Goal: Task Accomplishment & Management: Manage account settings

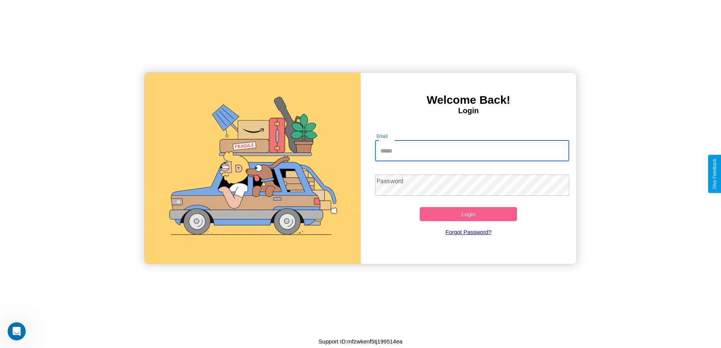
click at [472, 151] on input "Email" at bounding box center [472, 150] width 194 height 21
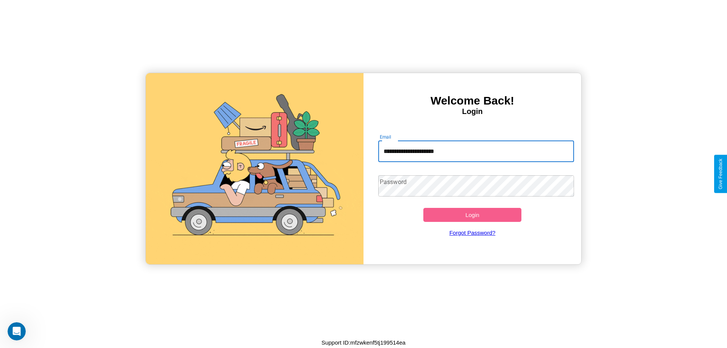
type input "**********"
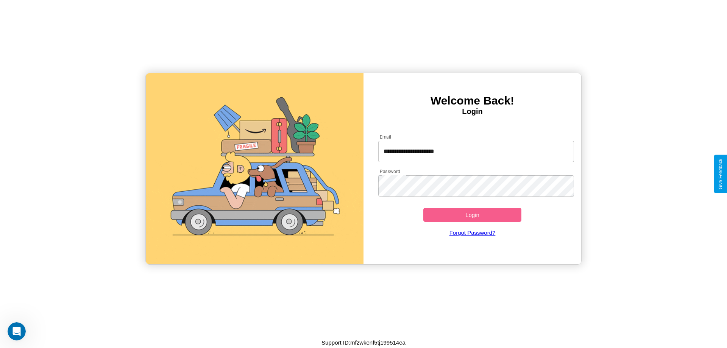
click at [472, 215] on button "Login" at bounding box center [472, 215] width 98 height 14
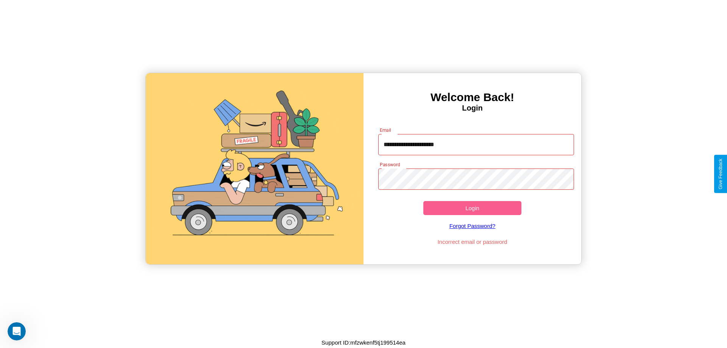
click at [472, 208] on button "Login" at bounding box center [472, 208] width 98 height 14
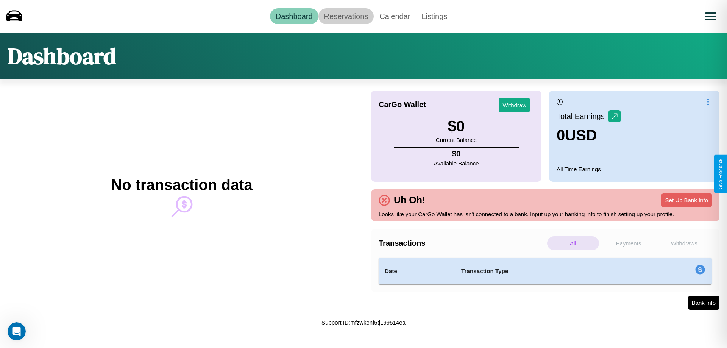
click at [346, 16] on link "Reservations" at bounding box center [347, 16] width 56 height 16
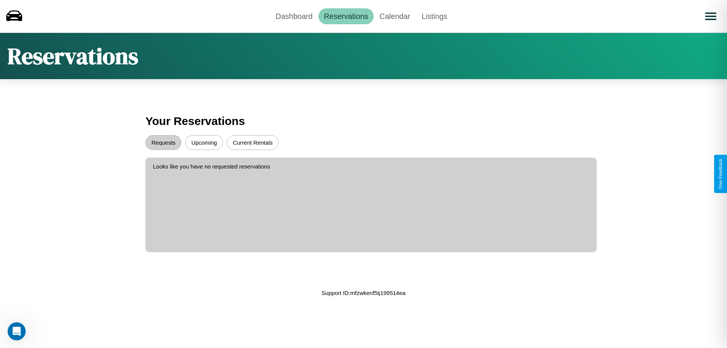
click at [204, 142] on button "Upcoming" at bounding box center [204, 142] width 38 height 15
click at [163, 142] on button "Requests" at bounding box center [163, 142] width 36 height 15
click at [294, 16] on link "Dashboard" at bounding box center [294, 16] width 48 height 16
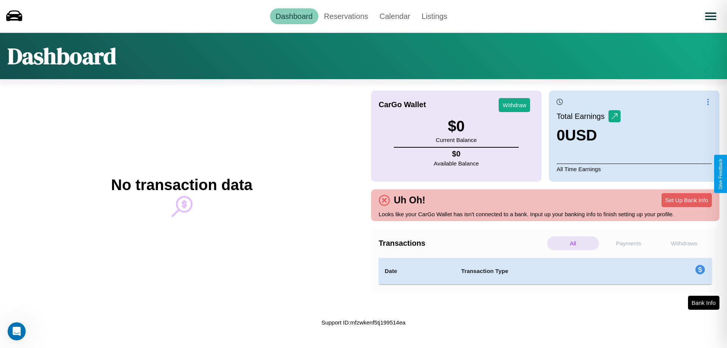
click at [684, 243] on p "Withdraws" at bounding box center [684, 243] width 52 height 14
click at [629, 243] on p "Payments" at bounding box center [629, 243] width 52 height 14
click at [573, 243] on p "All" at bounding box center [573, 243] width 52 height 14
click at [629, 243] on p "Payments" at bounding box center [629, 243] width 52 height 14
